Goal: Go to known website: Access a specific website the user already knows

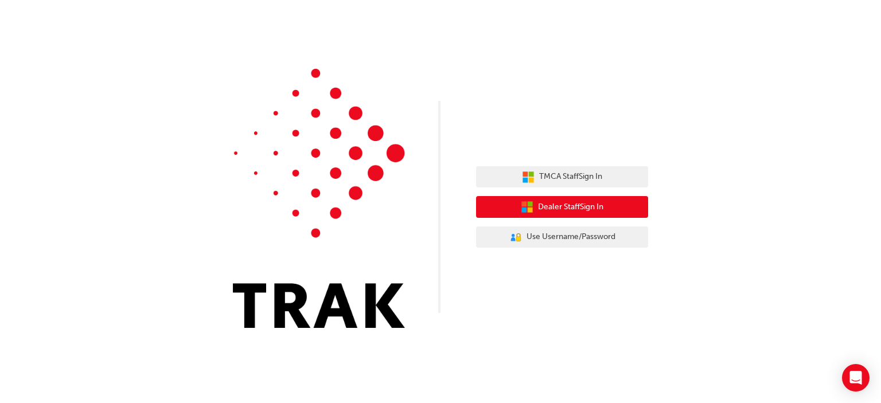
click at [606, 200] on button "Dealer Staff Sign In" at bounding box center [562, 207] width 172 height 22
